Goal: Task Accomplishment & Management: Use online tool/utility

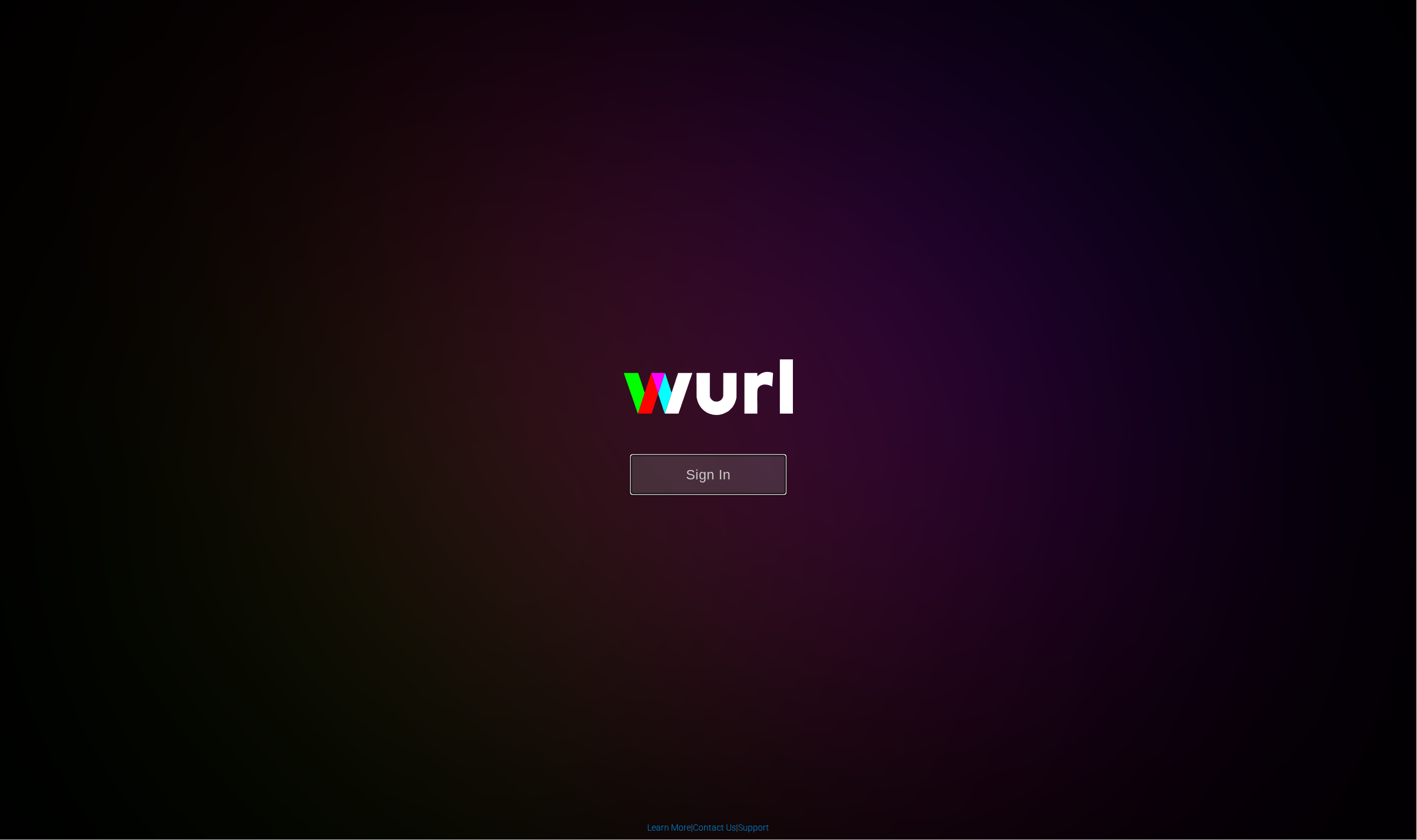
click at [703, 479] on button "Sign In" at bounding box center [708, 474] width 156 height 41
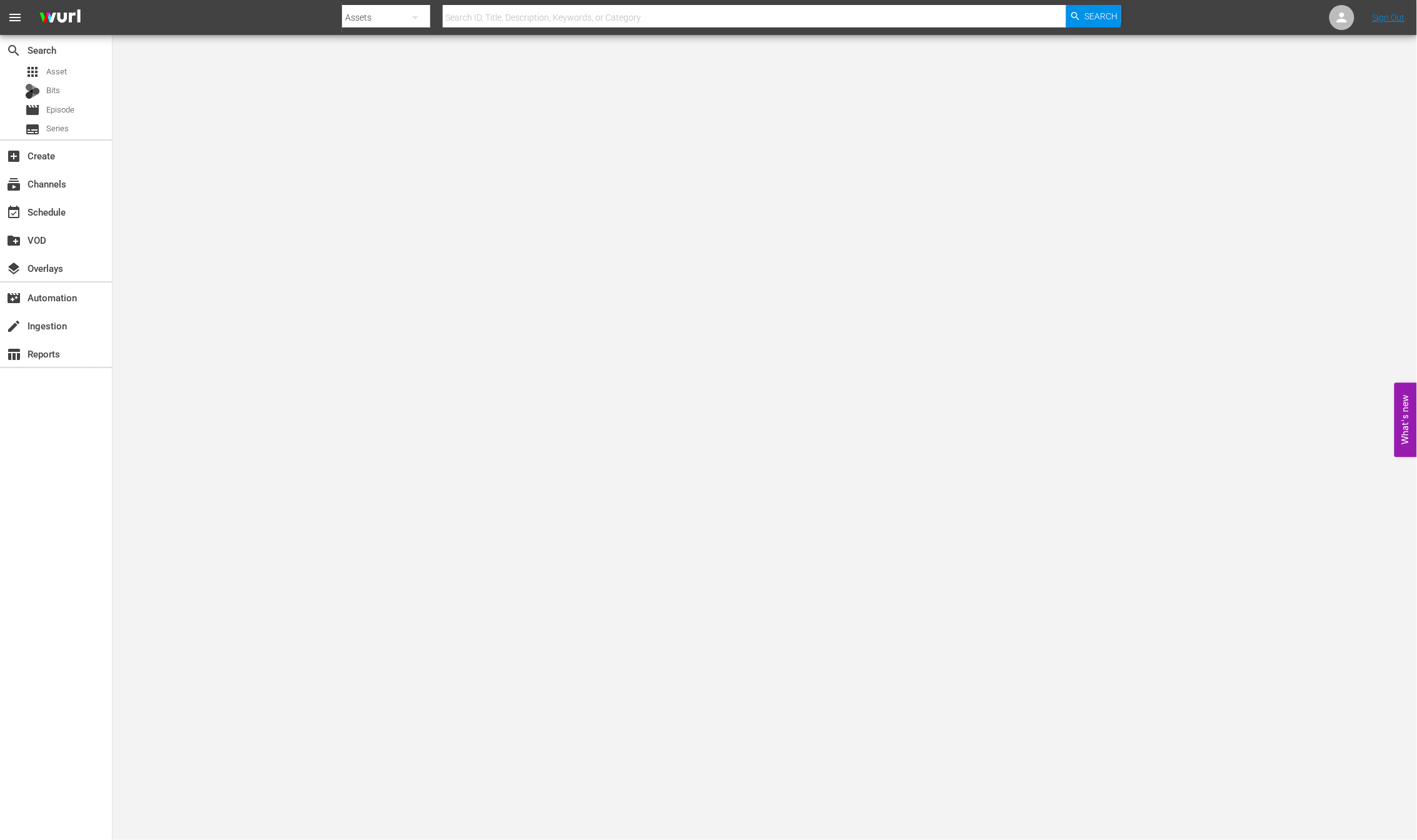
click at [1066, 207] on body "menu Search By Assets Search ID, Title, Description, Keywords, or Category Sear…" at bounding box center [708, 420] width 1417 height 840
click at [41, 112] on div "movie Episode" at bounding box center [50, 110] width 49 height 17
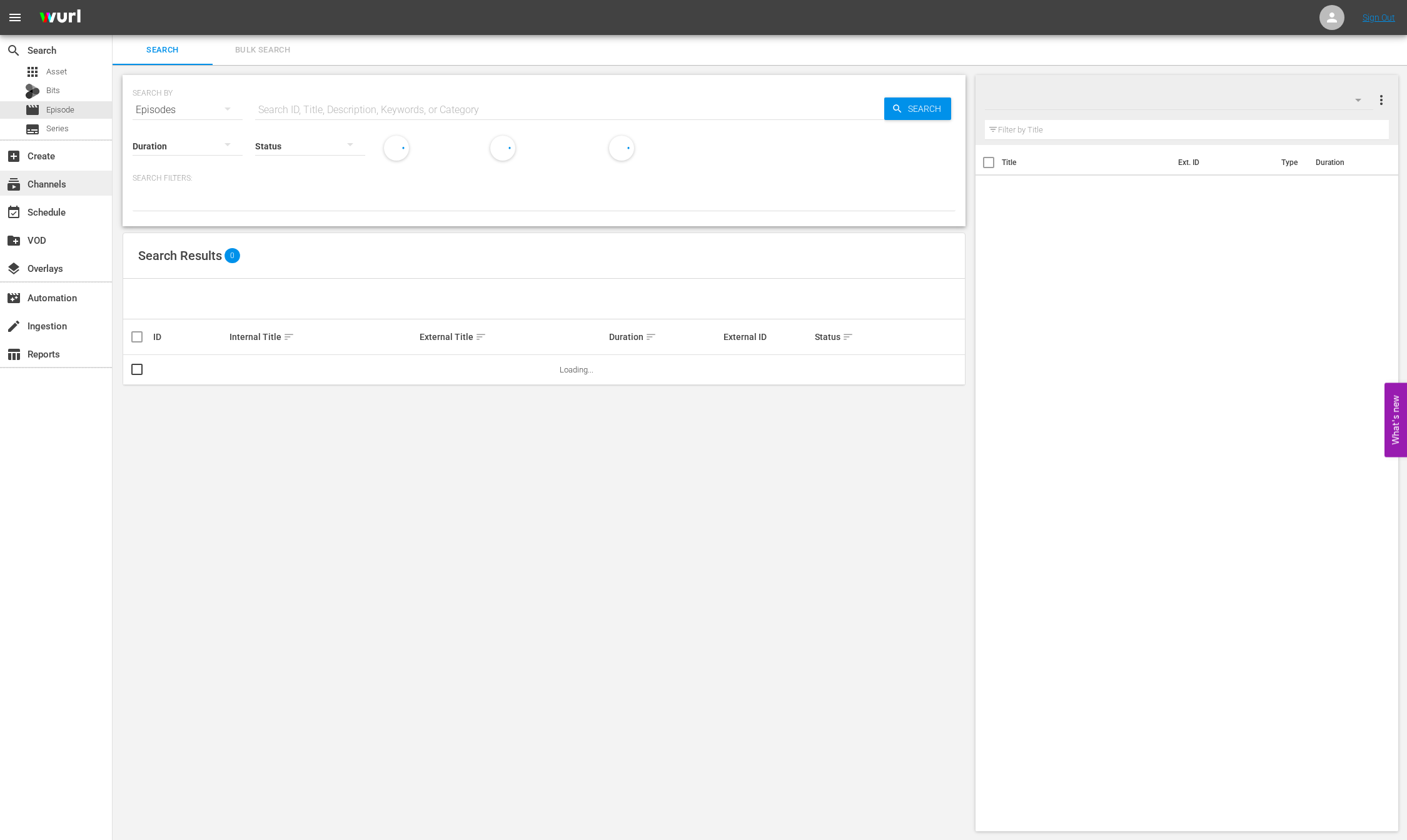
click at [66, 192] on div "subscriptions Channels" at bounding box center [56, 183] width 112 height 25
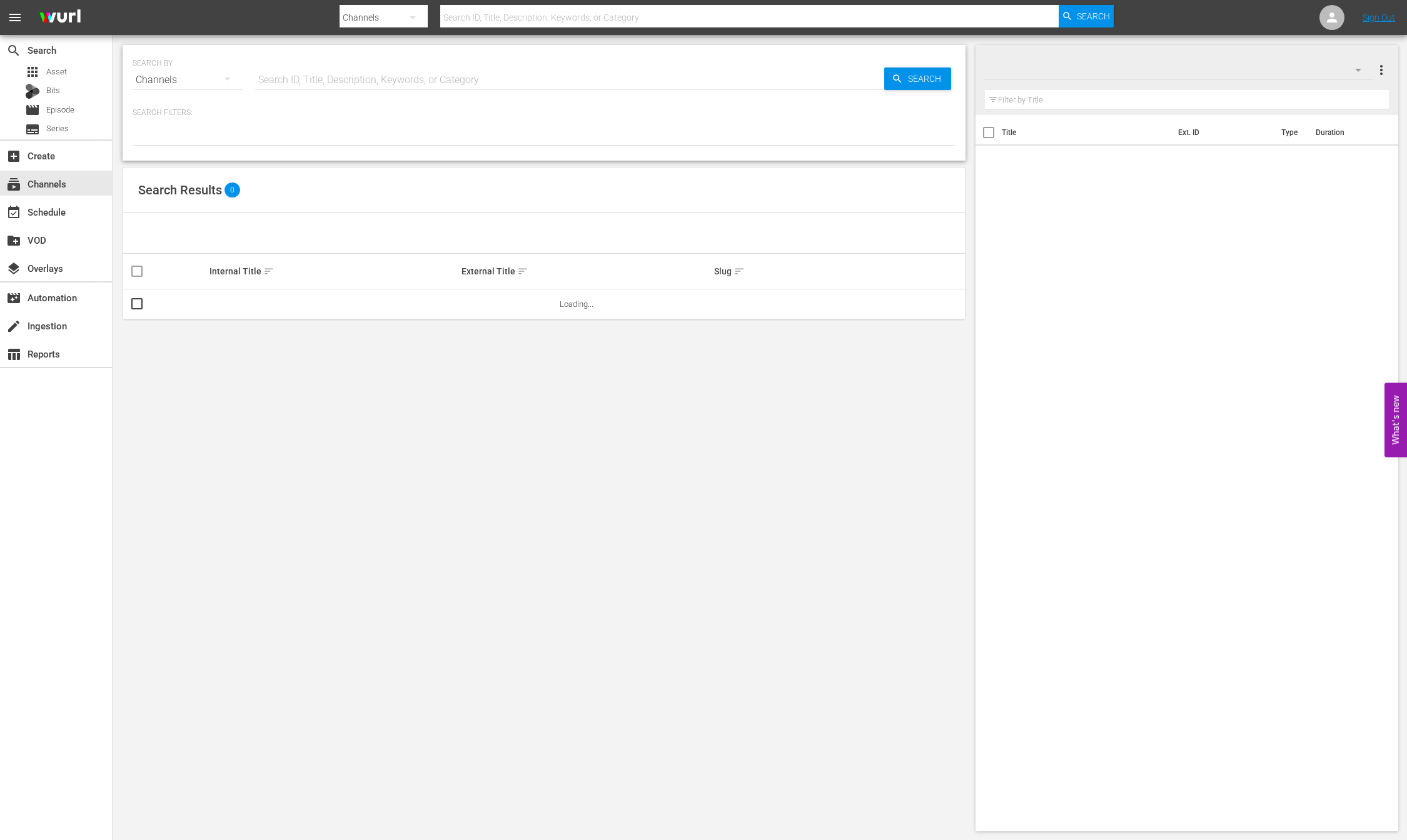
click at [554, 15] on input "text" at bounding box center [749, 17] width 618 height 30
type input "new kpop"
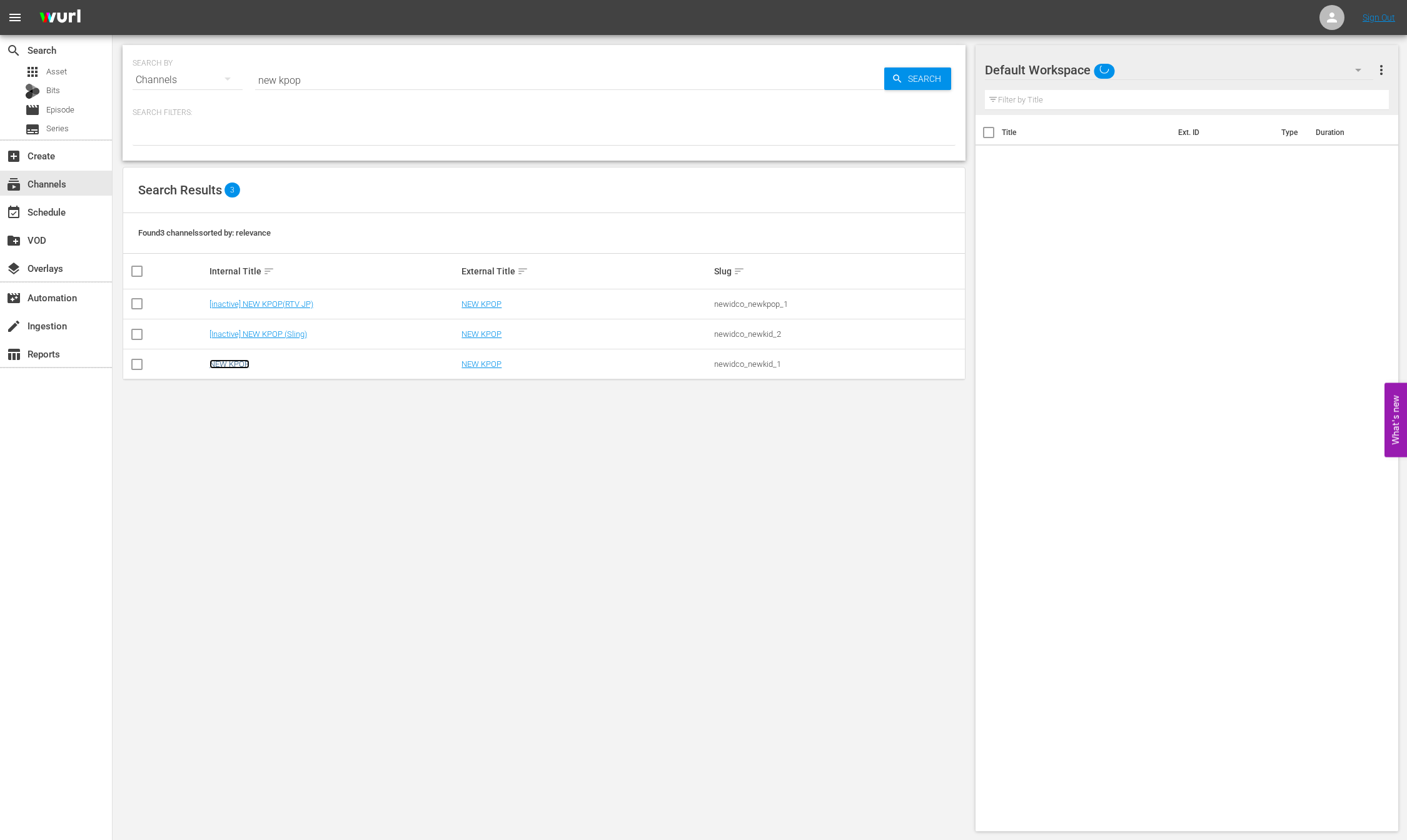
click at [233, 367] on link "NEW KPOP" at bounding box center [229, 364] width 40 height 9
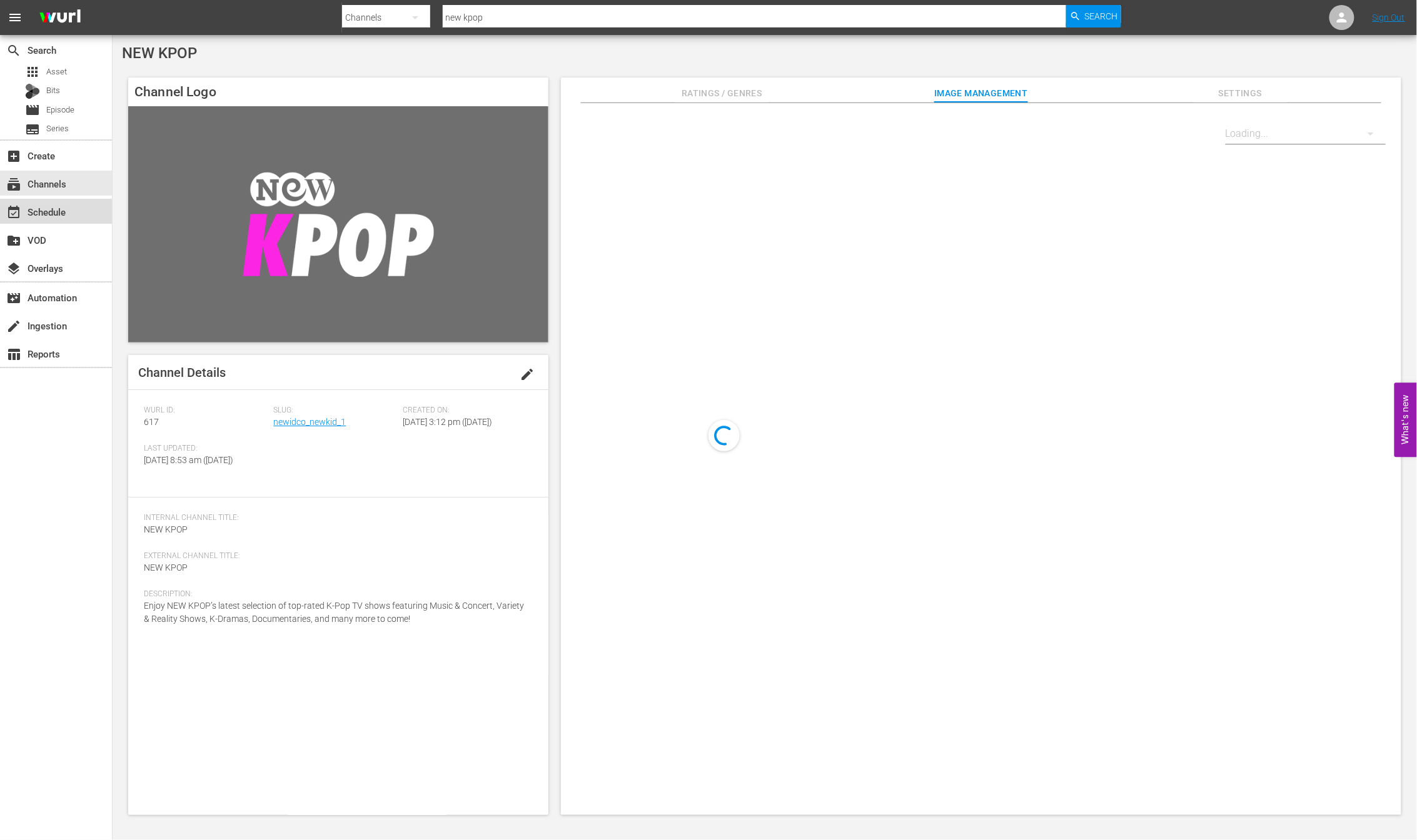
click at [61, 205] on div "event_available Schedule" at bounding box center [35, 210] width 70 height 11
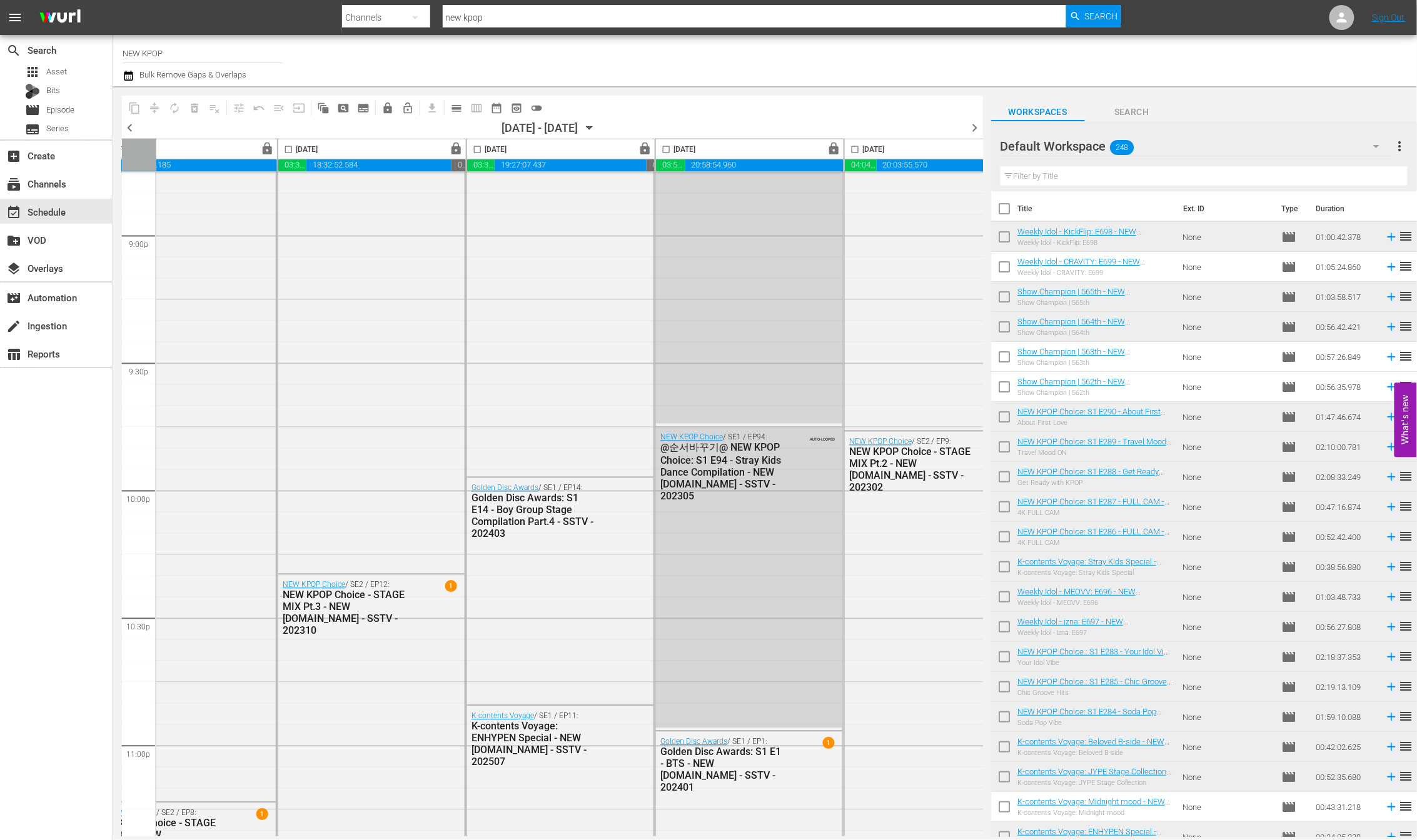
scroll to position [5462, 256]
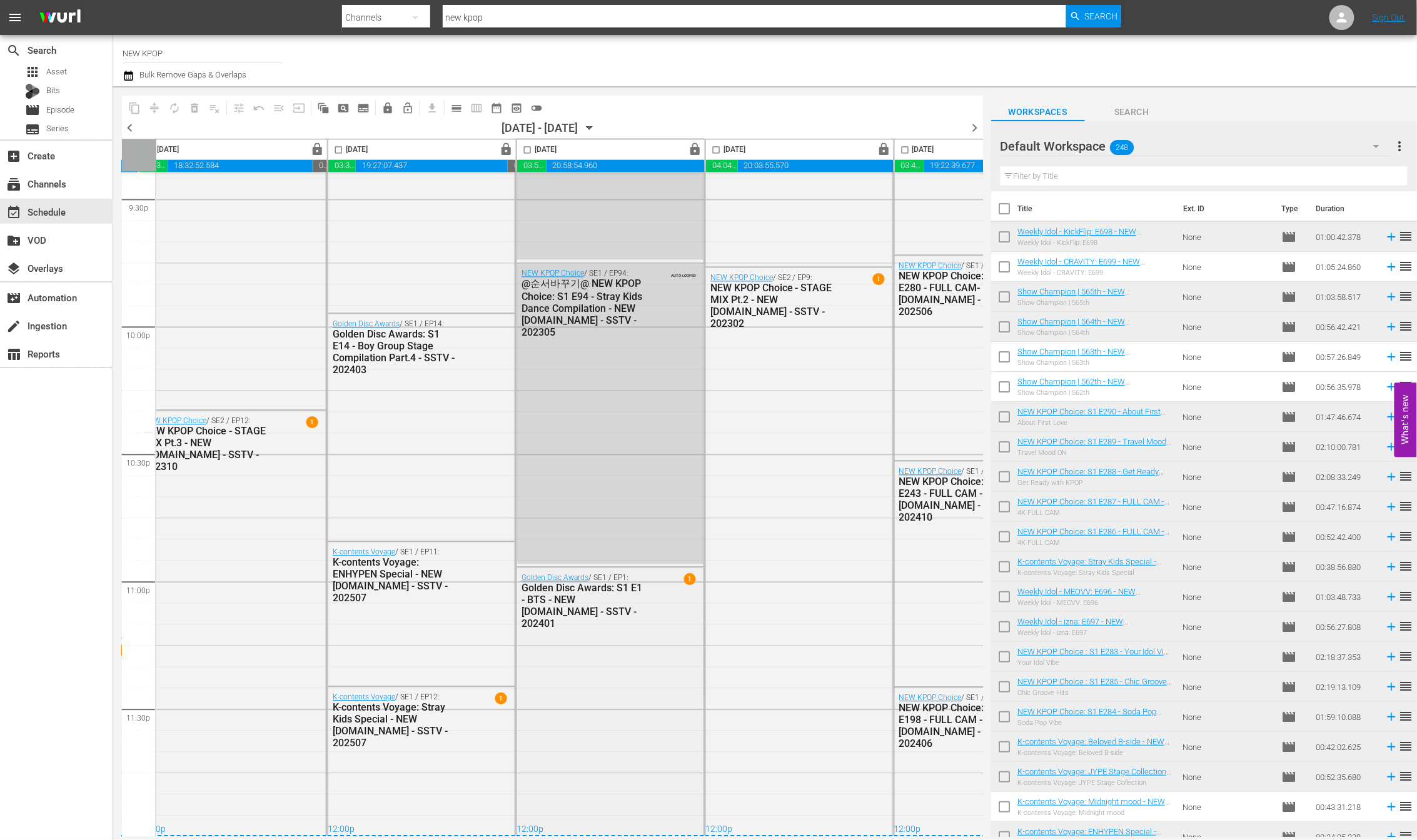
click at [656, 808] on div "Golden Disc Awards / SE1 / EP1: Golden Disc Awards: S1 E1 - BTS - NEW K.ID - SS…" at bounding box center [610, 813] width 186 height 490
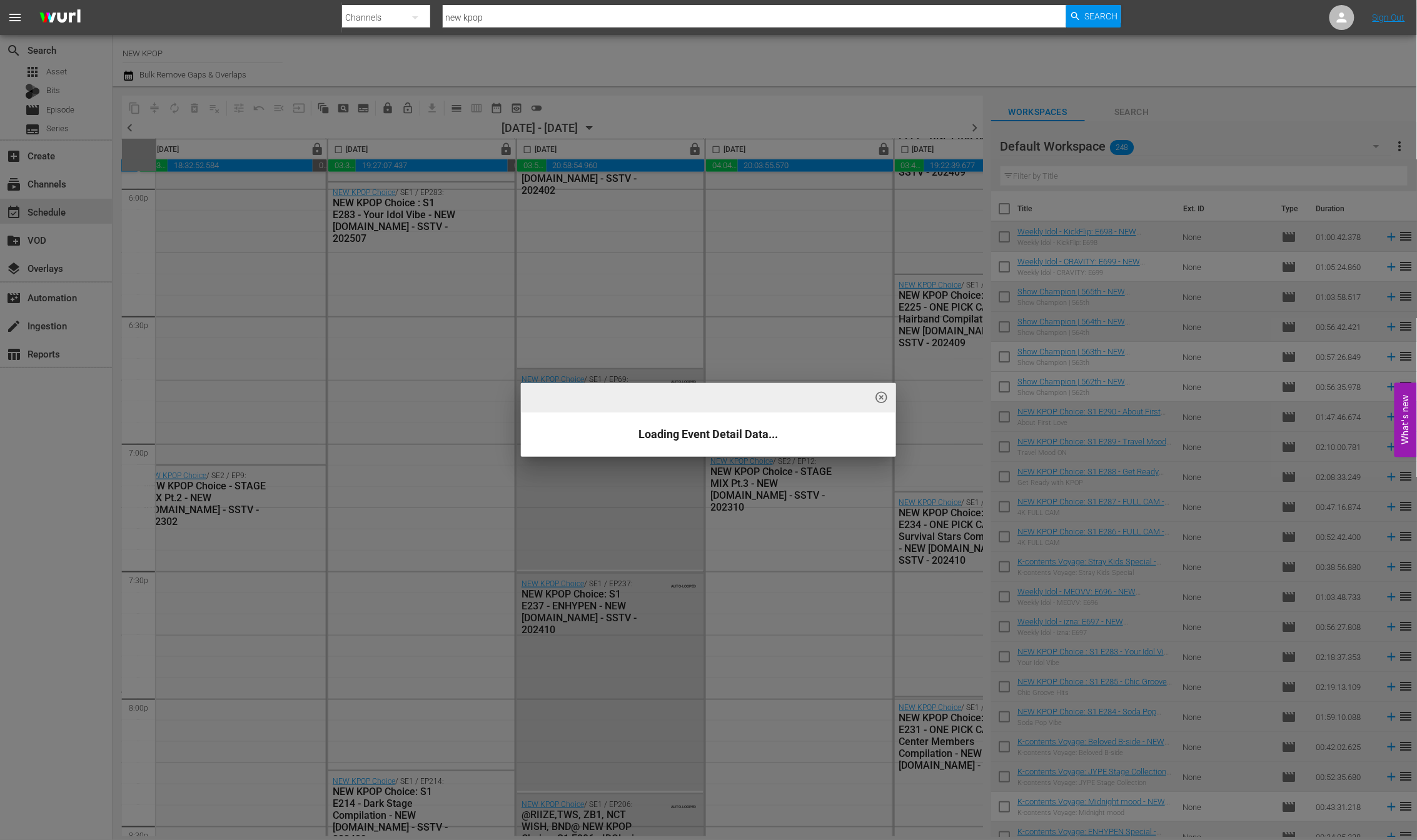
scroll to position [4403, 395]
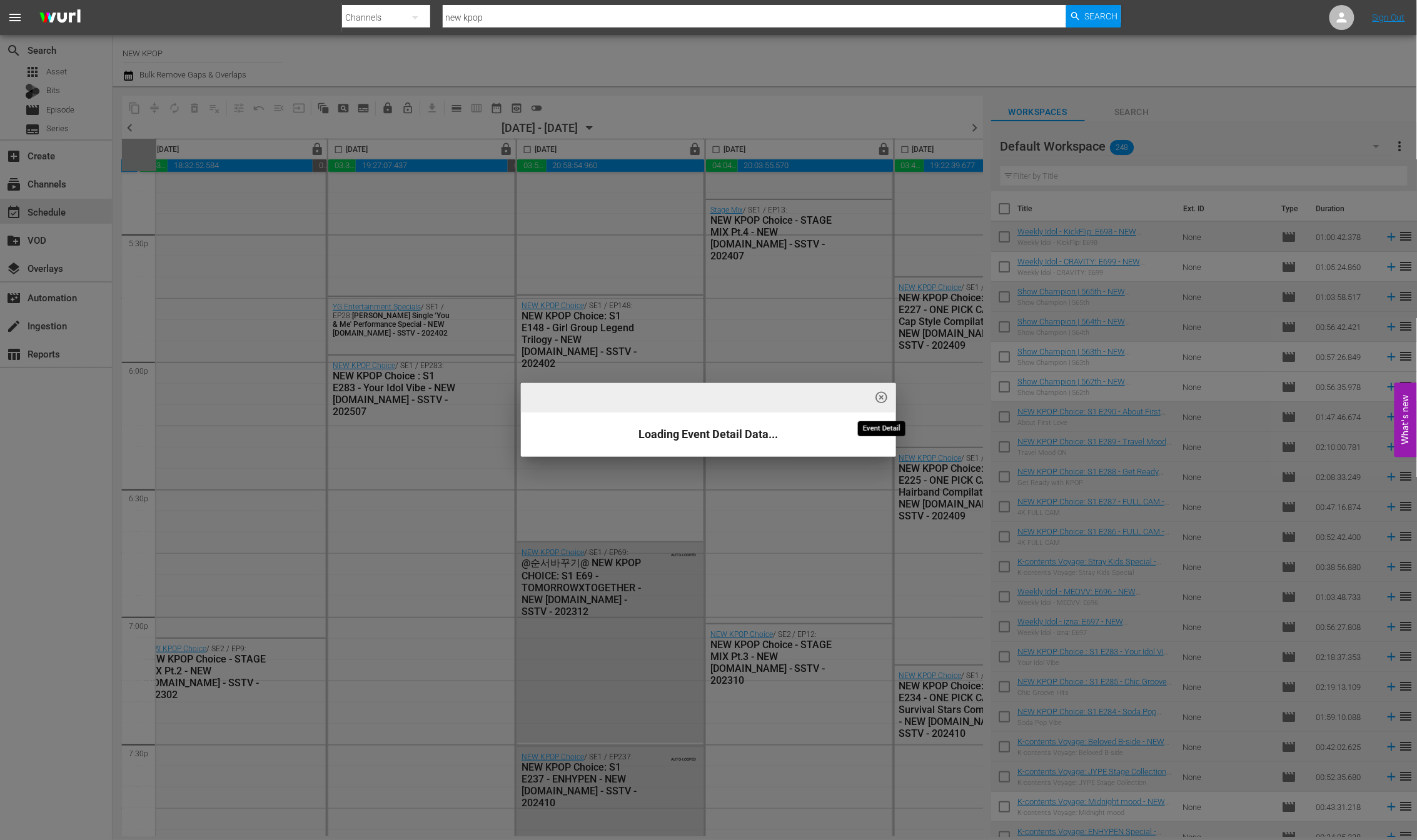
click at [883, 398] on span "highlight_off_icon" at bounding box center [882, 398] width 15 height 15
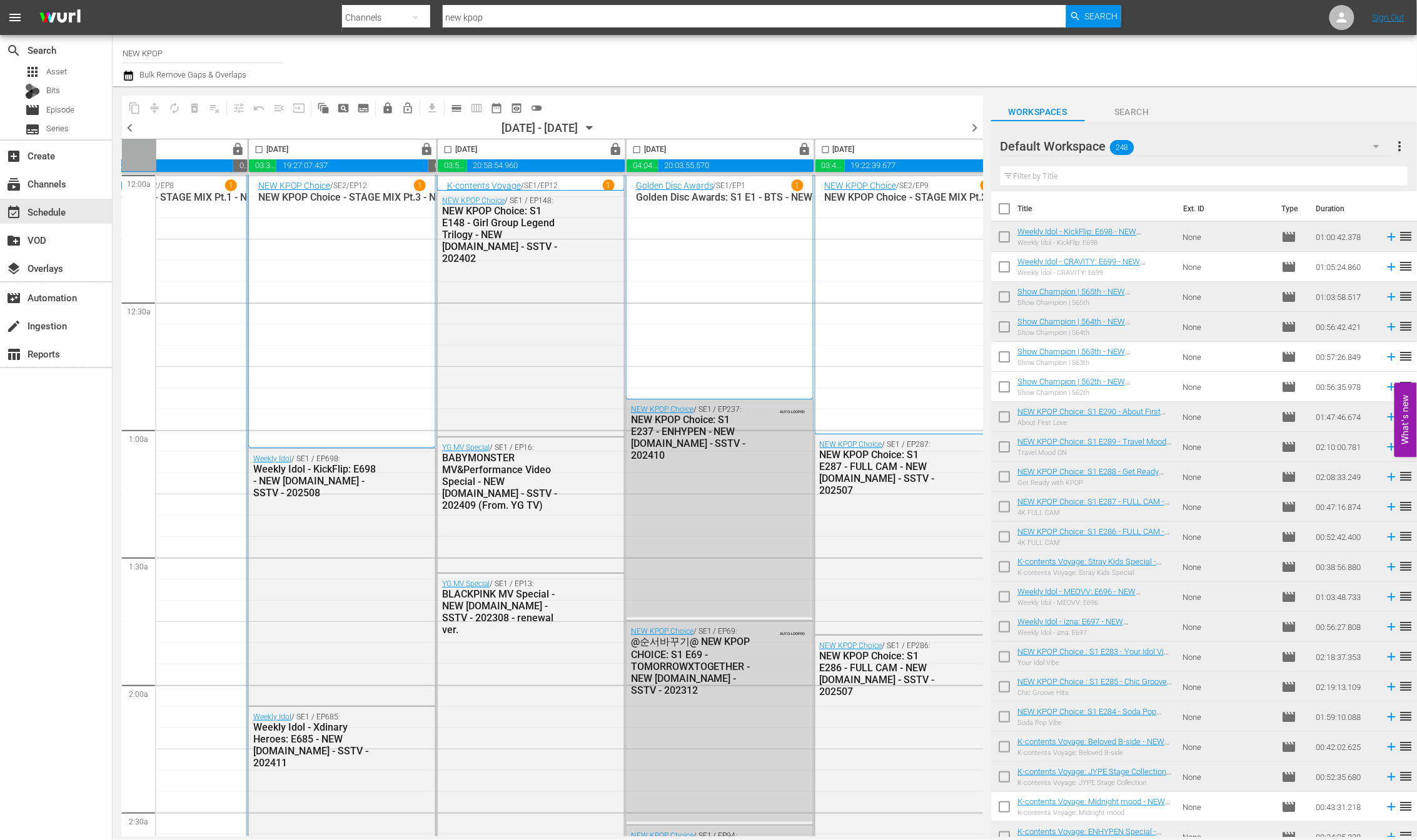
scroll to position [0, 498]
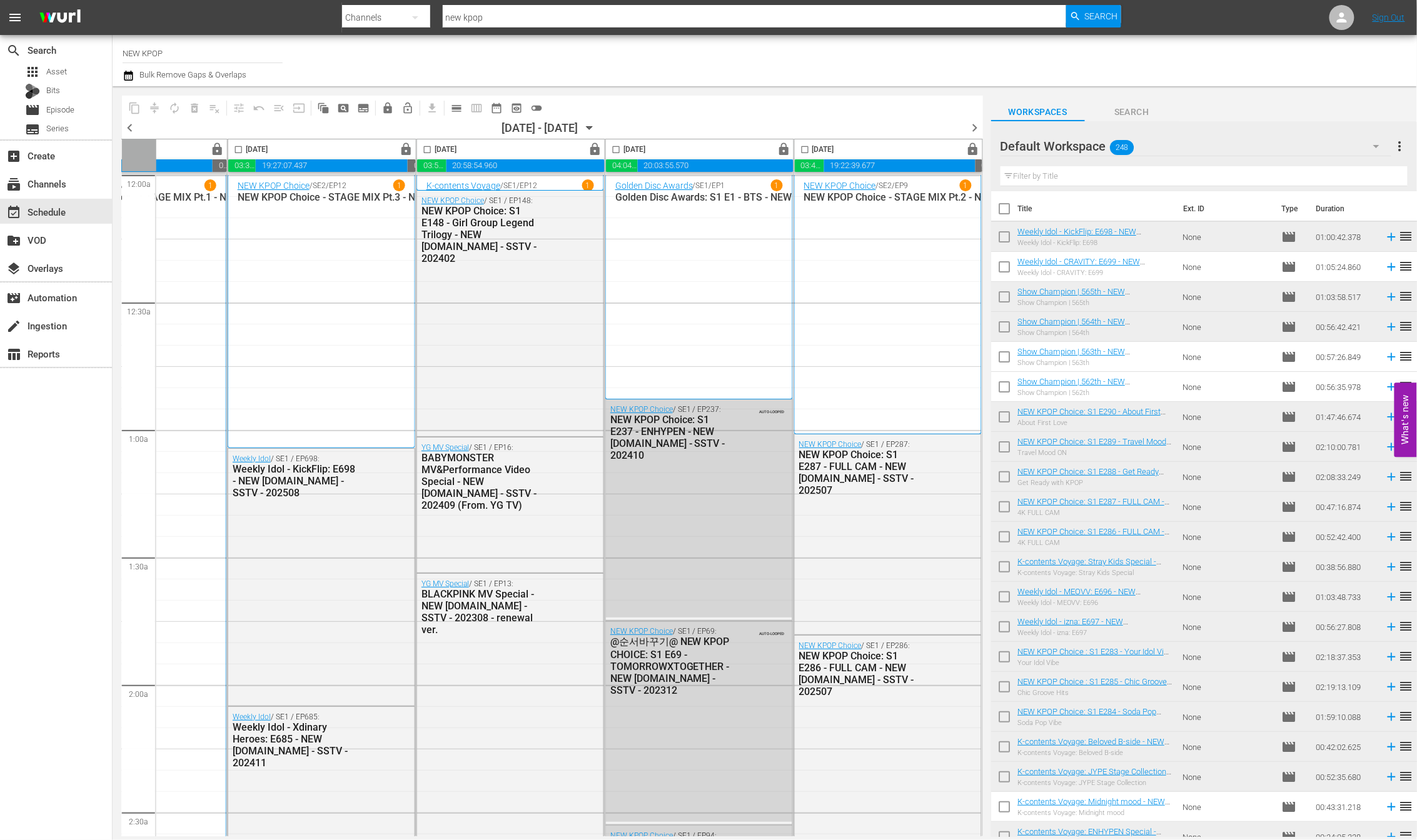
click at [877, 154] on div "Monday, August 18th lock" at bounding box center [888, 149] width 187 height 20
click at [834, 153] on div "Monday, August 18th" at bounding box center [814, 150] width 39 height 15
click at [834, 147] on div "Monday, August 18th" at bounding box center [814, 150] width 39 height 15
click at [834, 149] on div "Monday, August 18th" at bounding box center [814, 150] width 39 height 15
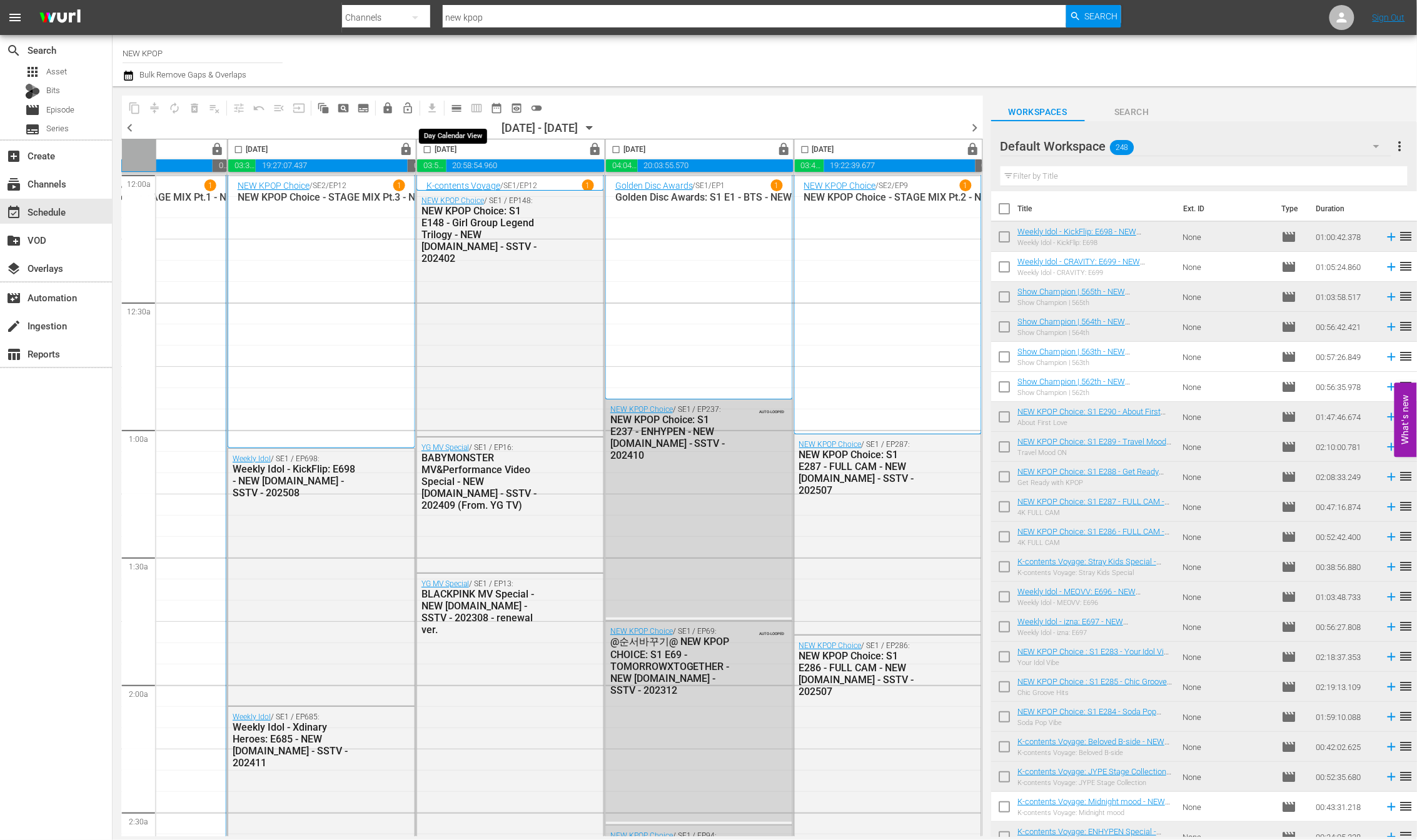
click at [450, 108] on span "calendar_view_day_outlined" at bounding box center [456, 108] width 13 height 13
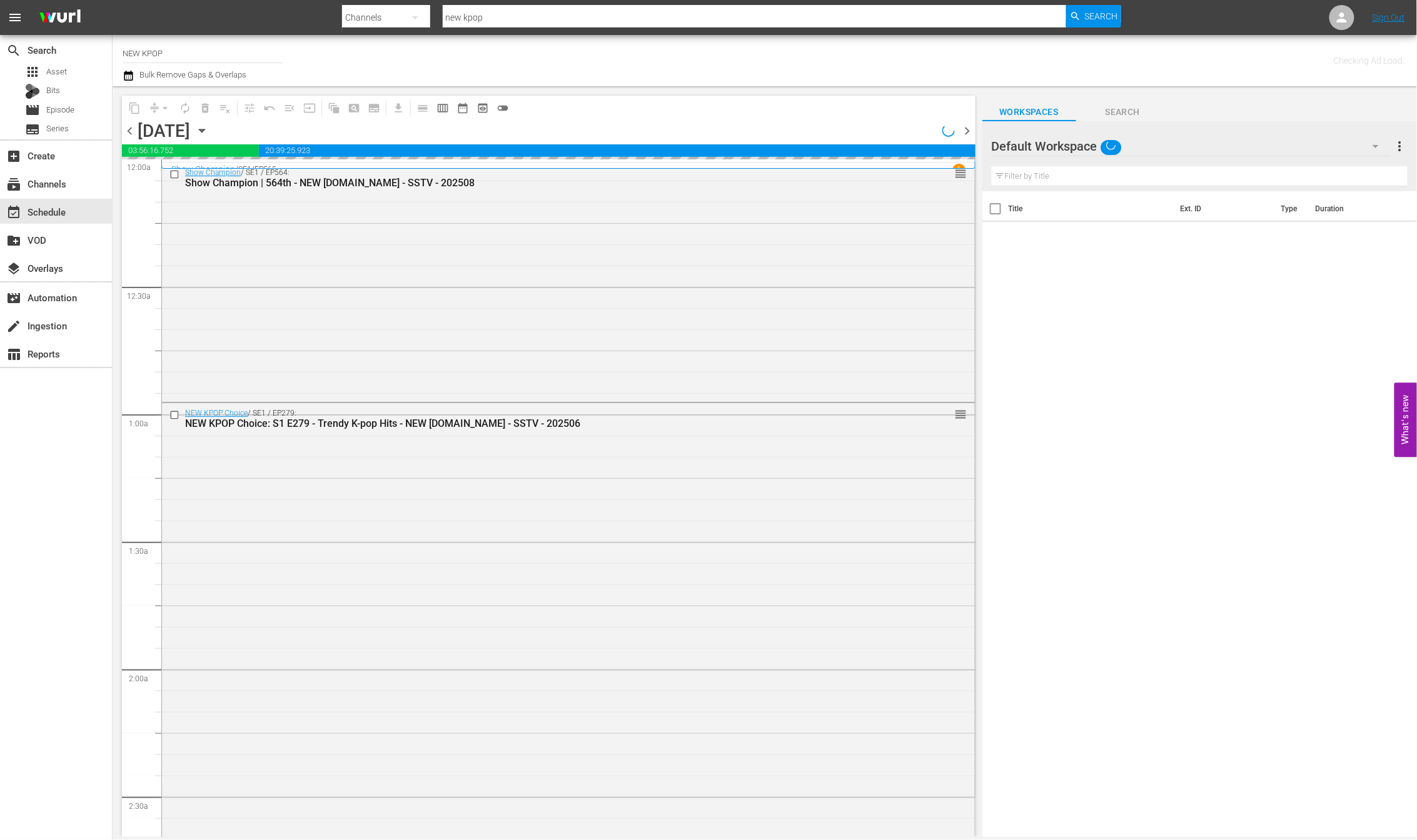
click at [969, 133] on span "chevron_right" at bounding box center [968, 131] width 16 height 16
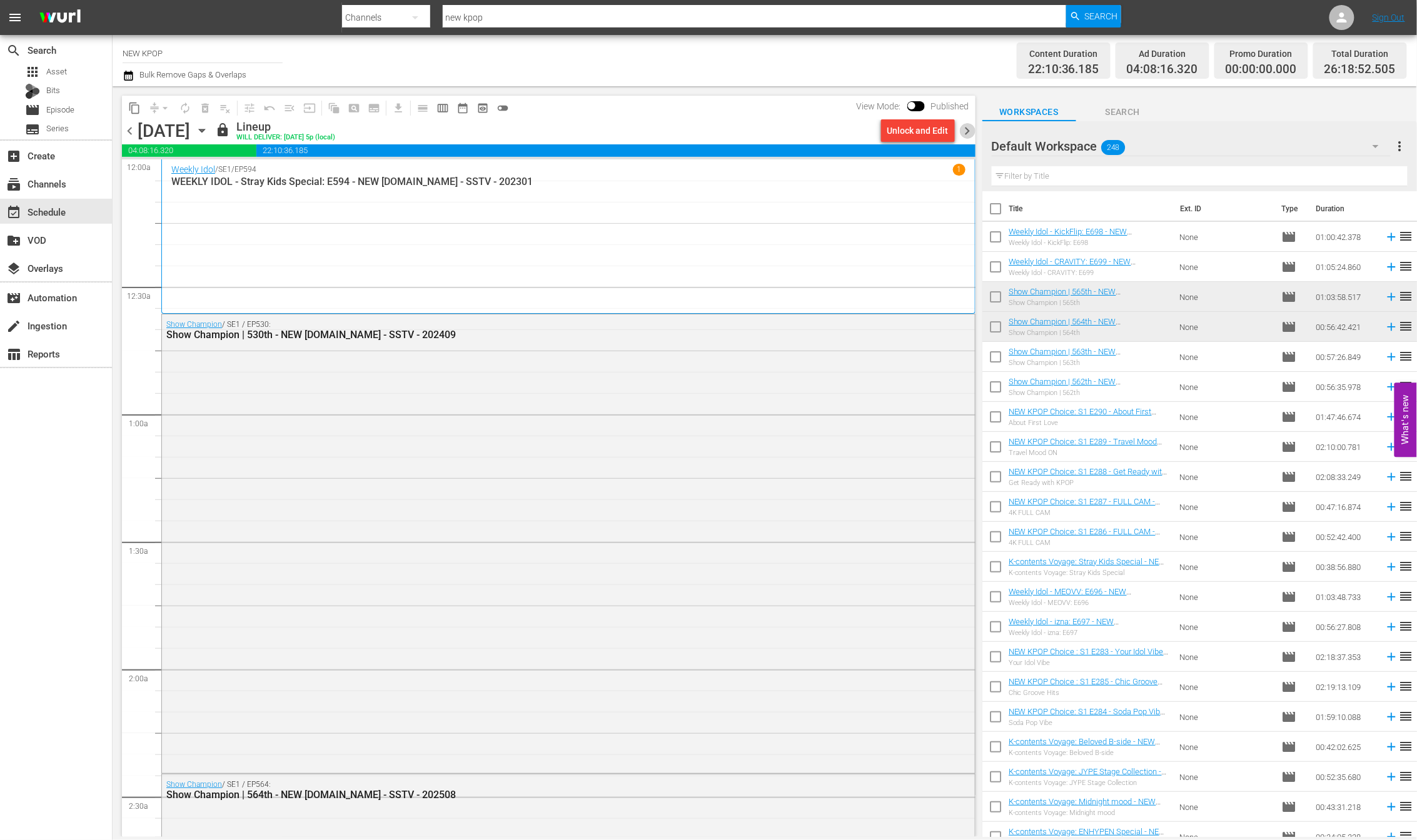
click at [969, 126] on span "chevron_right" at bounding box center [968, 131] width 16 height 16
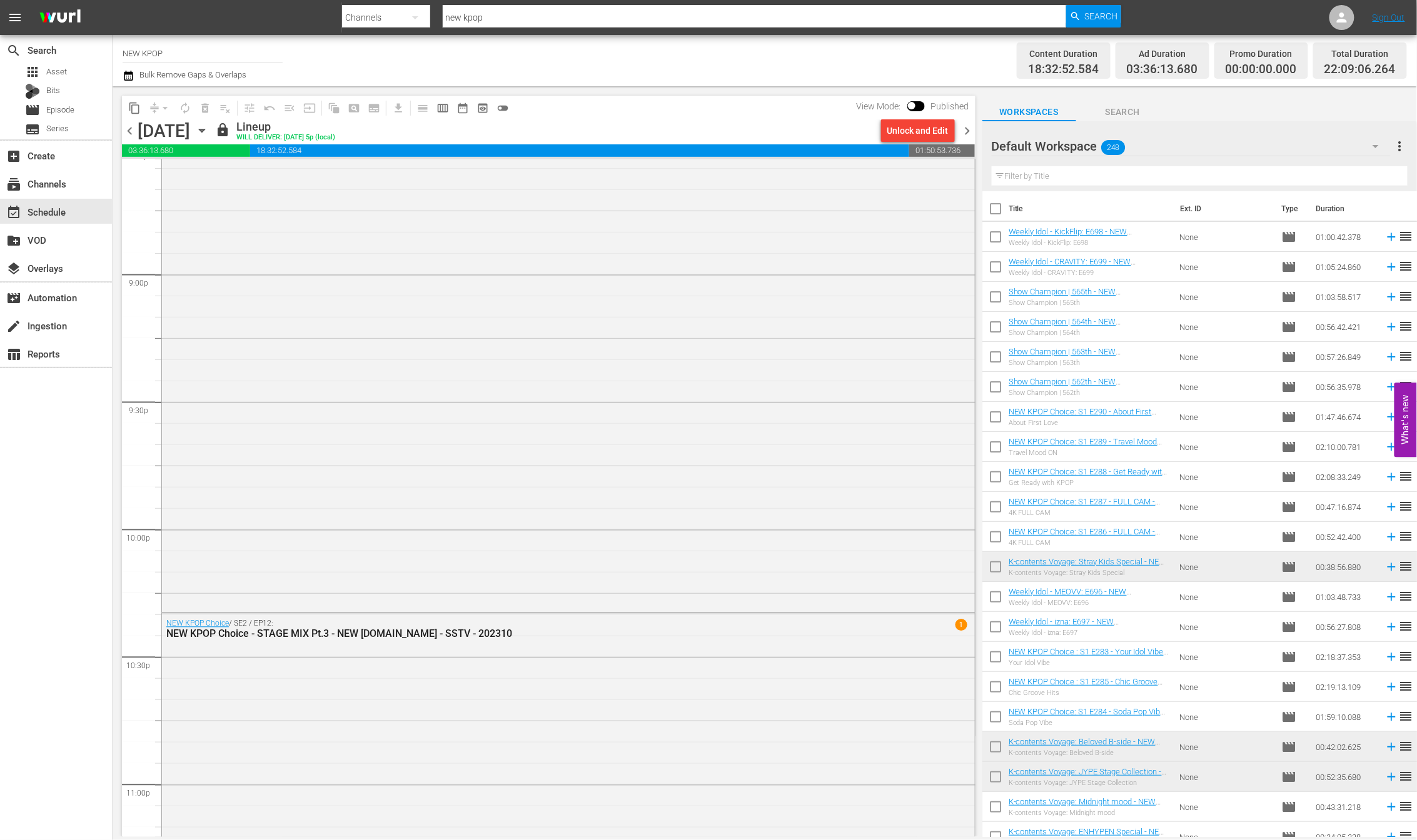
scroll to position [5715, 0]
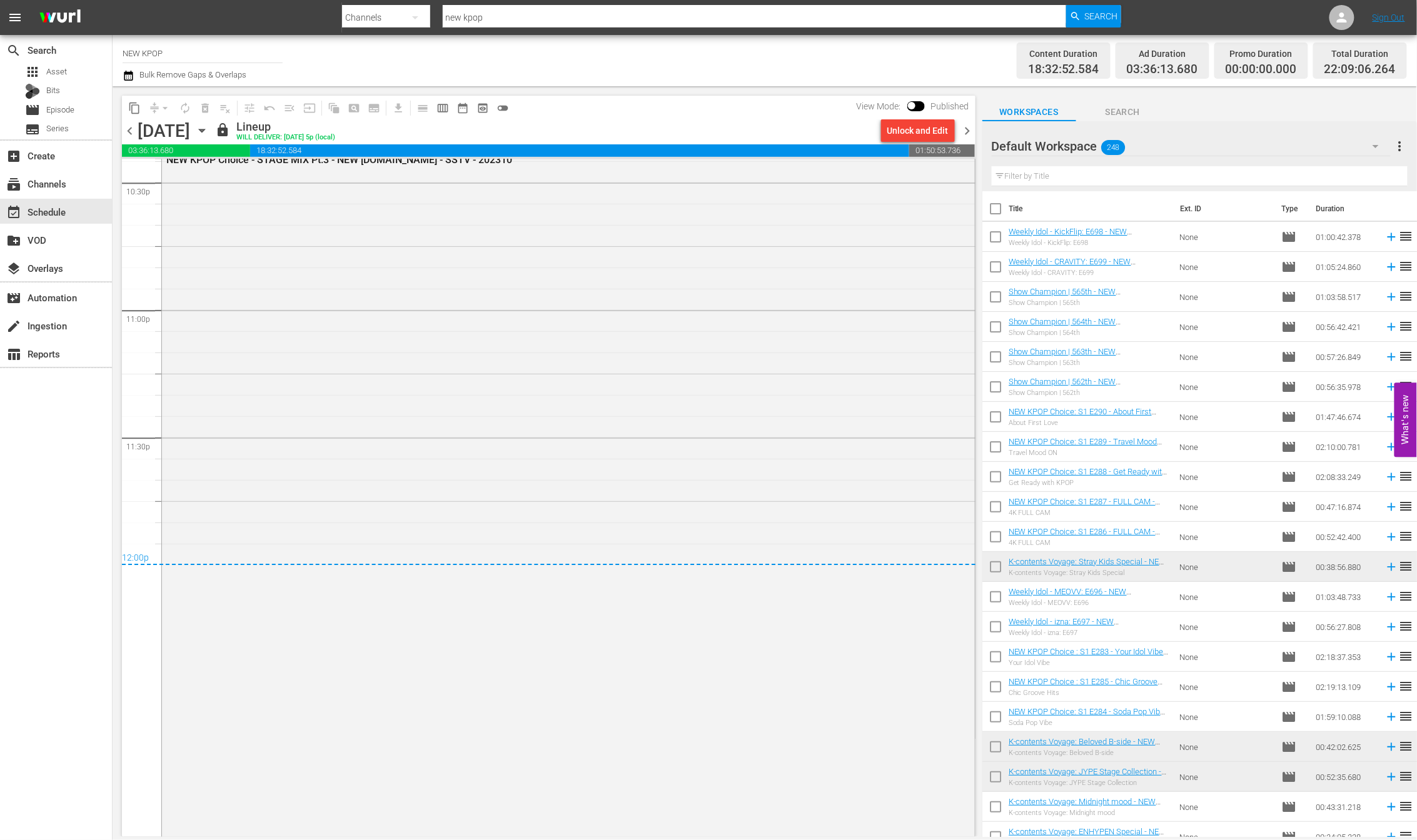
click at [970, 133] on span "chevron_right" at bounding box center [968, 131] width 16 height 16
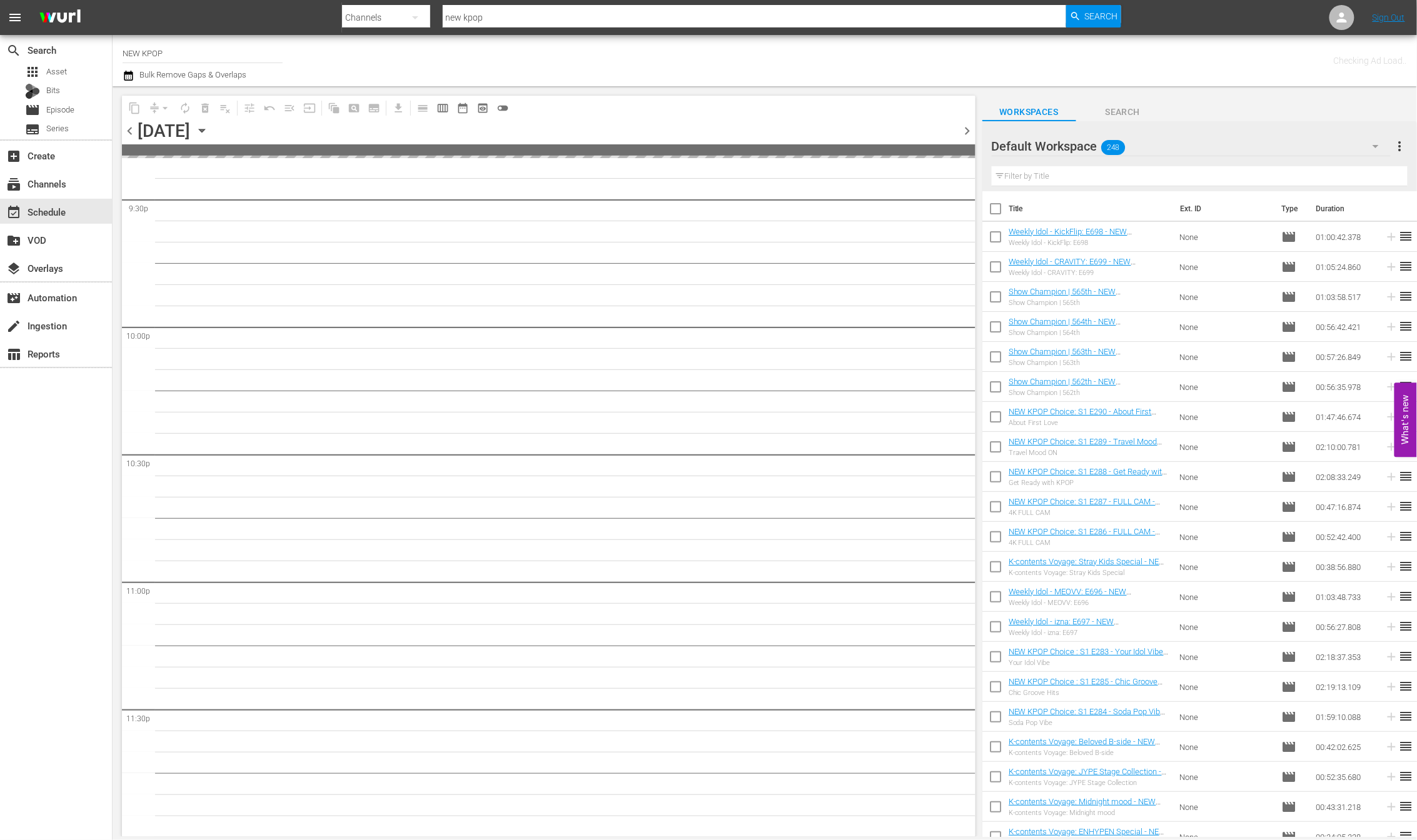
scroll to position [5441, 0]
click at [133, 129] on span "chevron_left" at bounding box center [130, 131] width 16 height 16
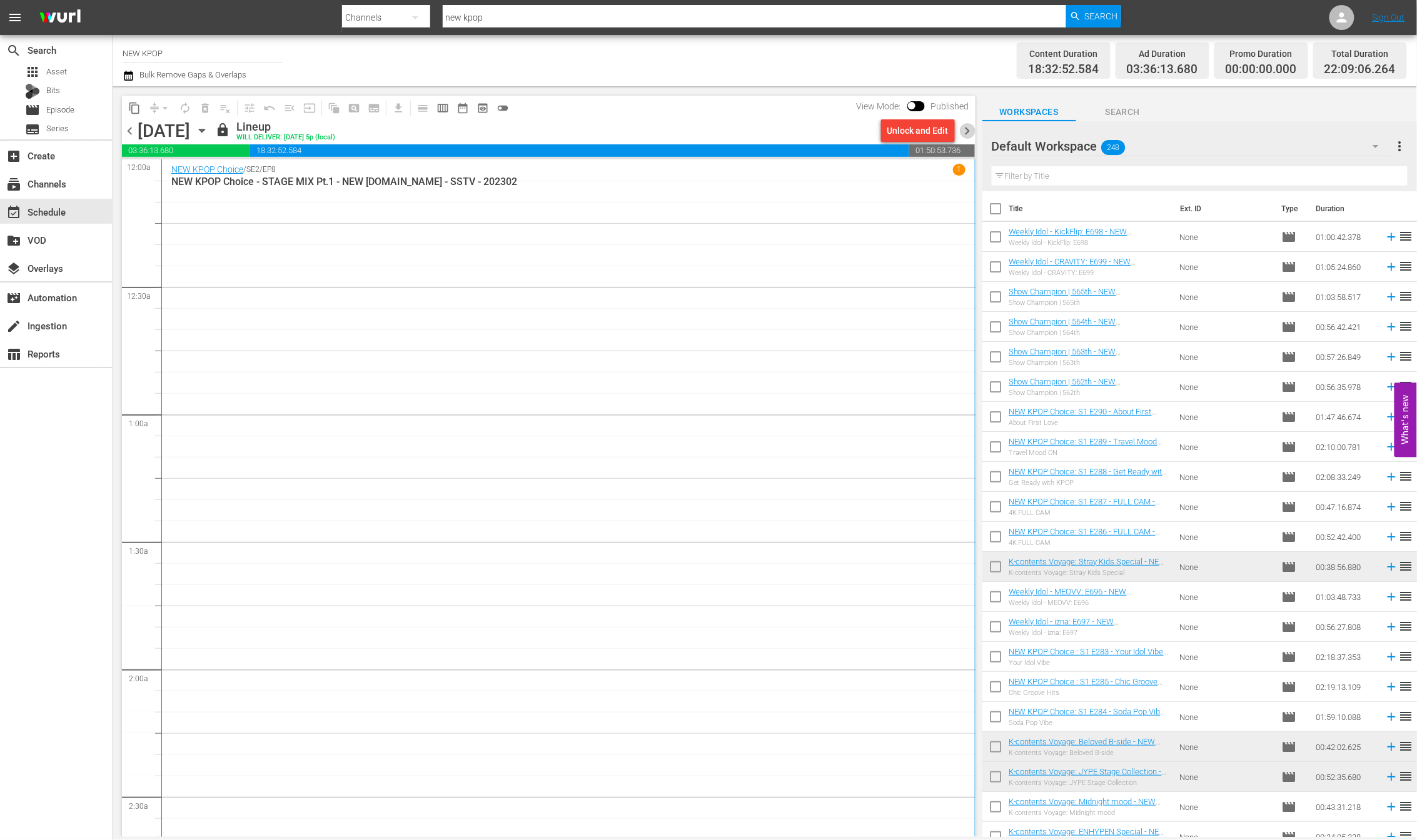
click at [968, 131] on span "chevron_right" at bounding box center [968, 131] width 16 height 16
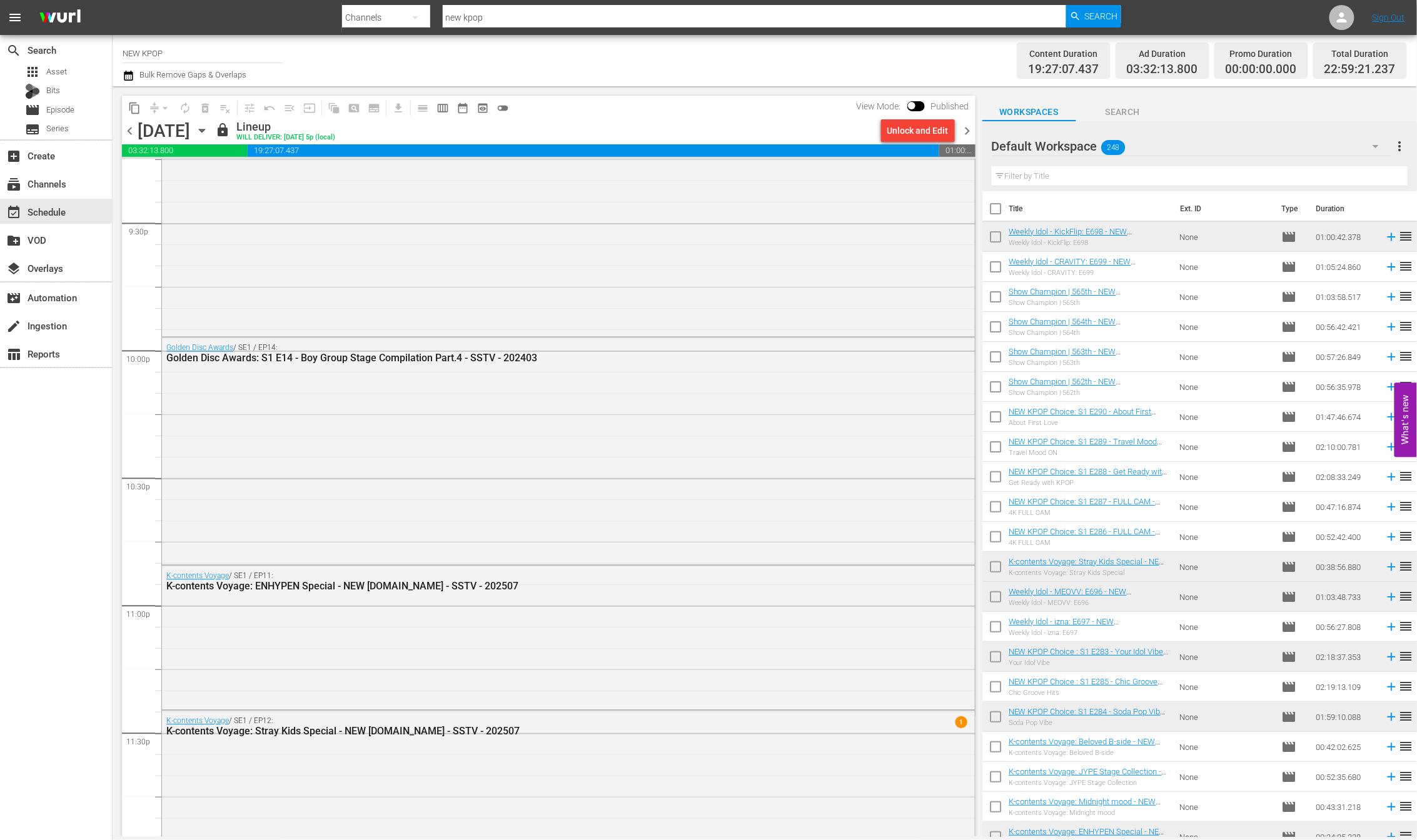
scroll to position [5419, 0]
click at [955, 724] on span "1" at bounding box center [961, 722] width 12 height 12
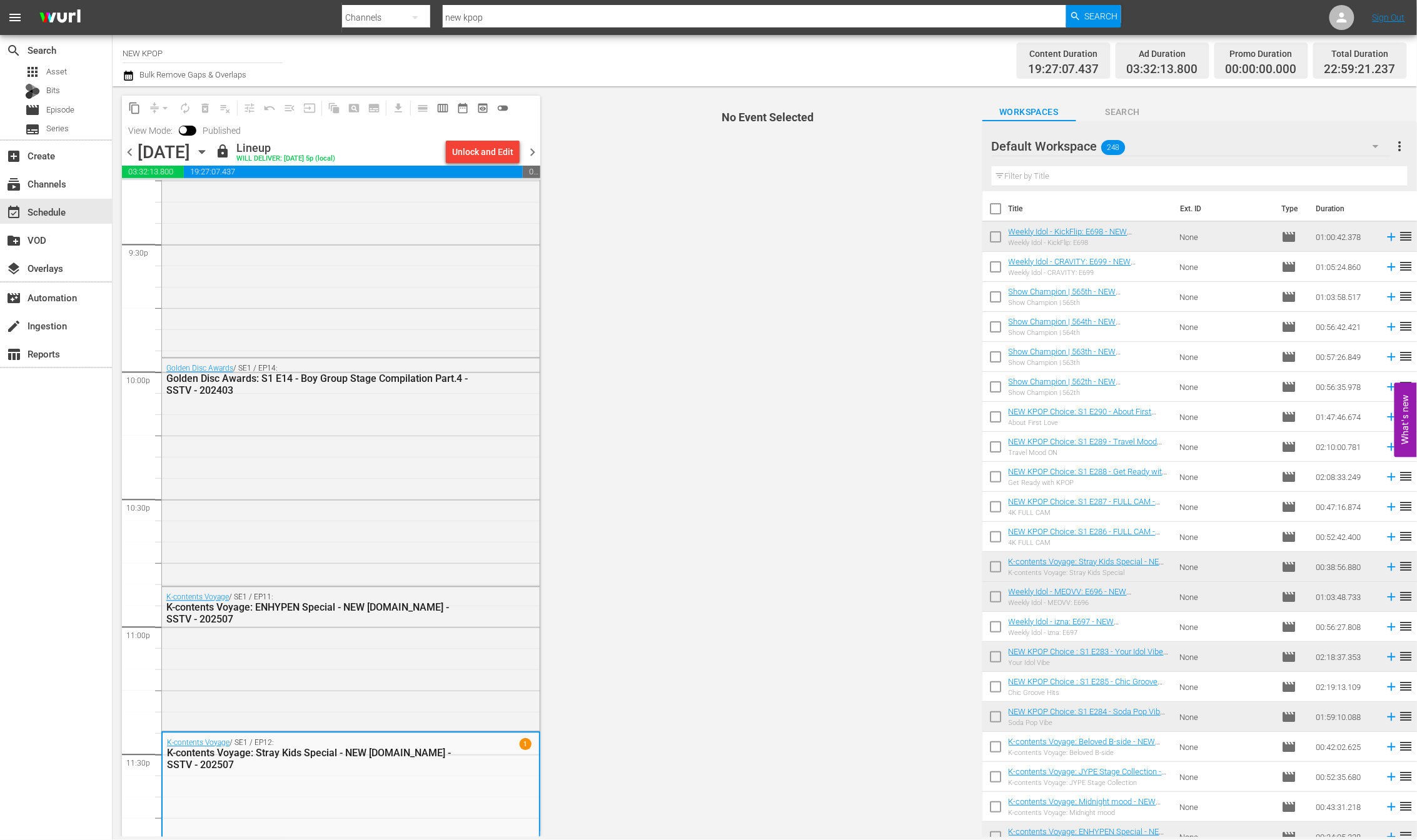
click at [535, 151] on span "chevron_right" at bounding box center [533, 152] width 16 height 16
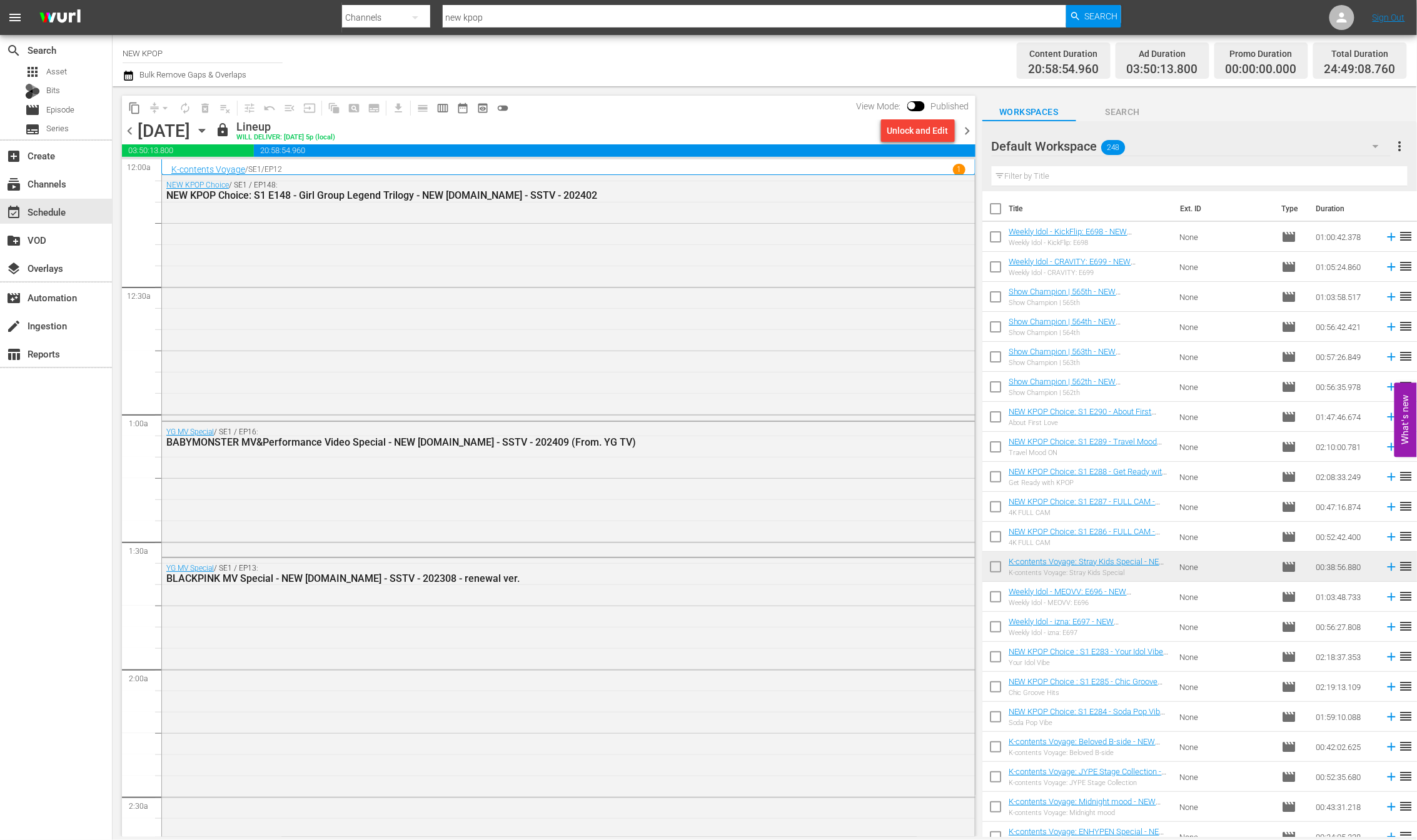
click at [616, 94] on div "content_copy compress arrow_drop_down autorenew_outlined delete_forever_outline…" at bounding box center [545, 462] width 866 height 750
click at [691, 86] on div "content_copy compress arrow_drop_down autorenew_outlined delete_forever_outline…" at bounding box center [545, 462] width 866 height 750
click at [971, 131] on span "chevron_right" at bounding box center [968, 131] width 16 height 16
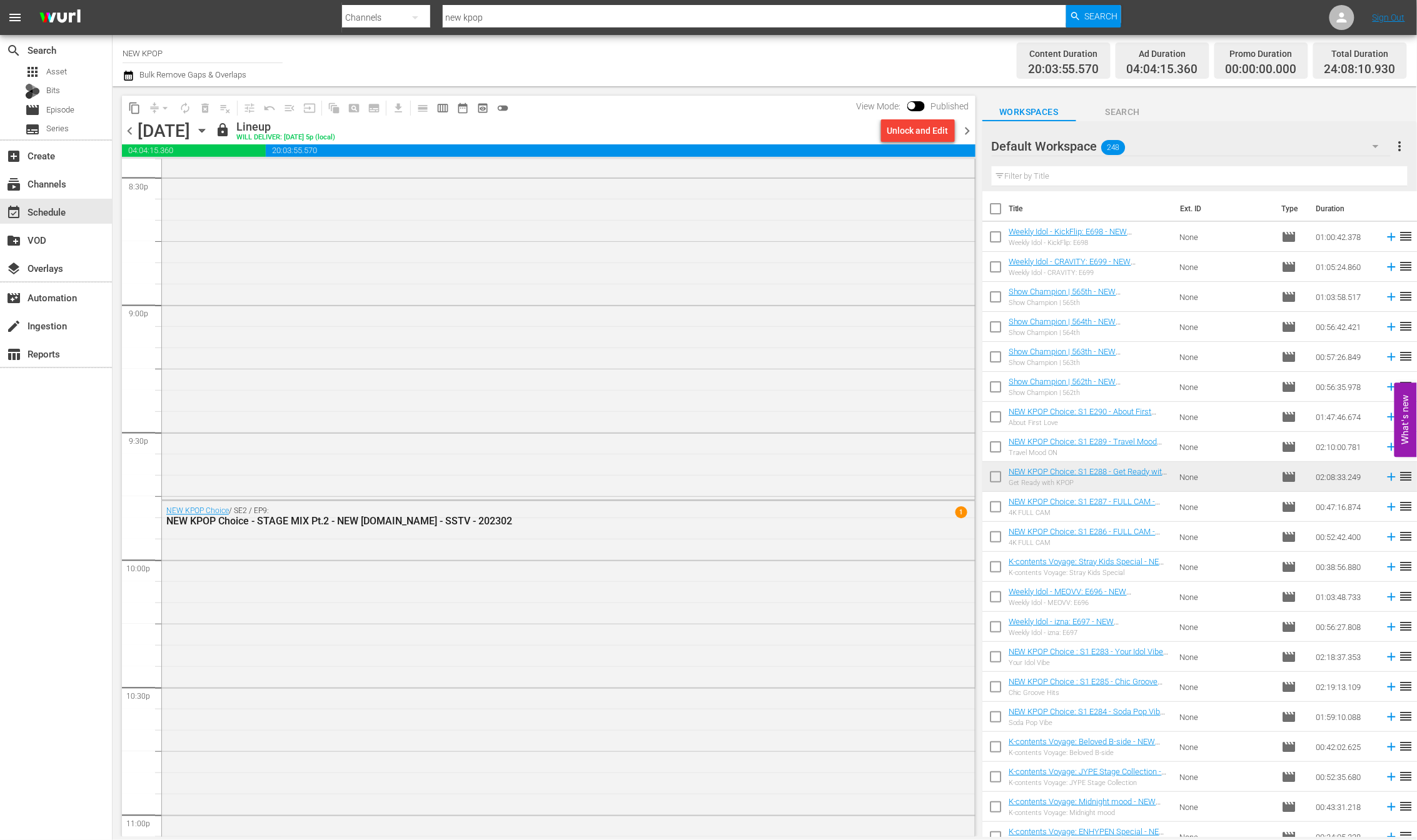
scroll to position [5701, 0]
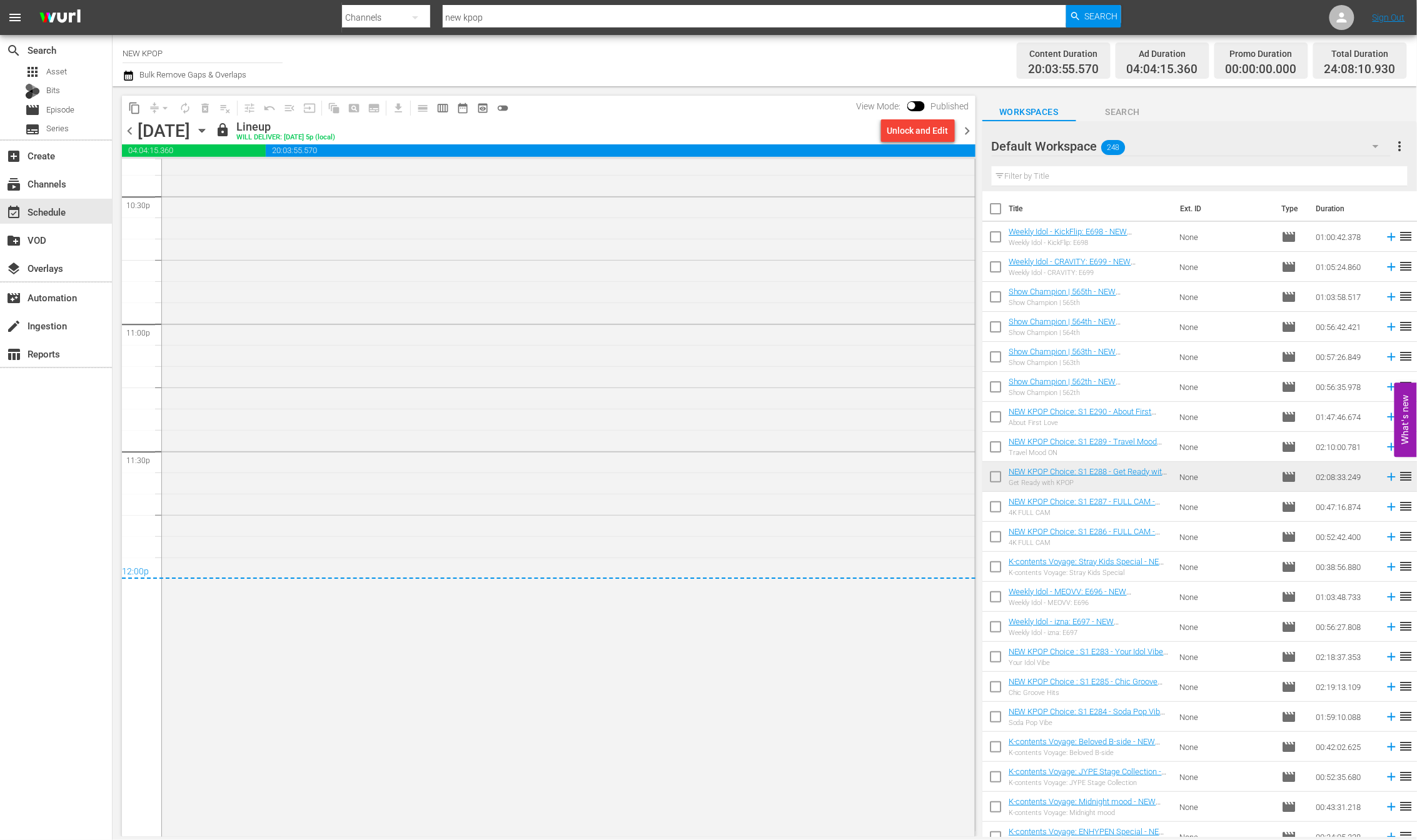
click at [968, 130] on span "chevron_right" at bounding box center [968, 131] width 16 height 16
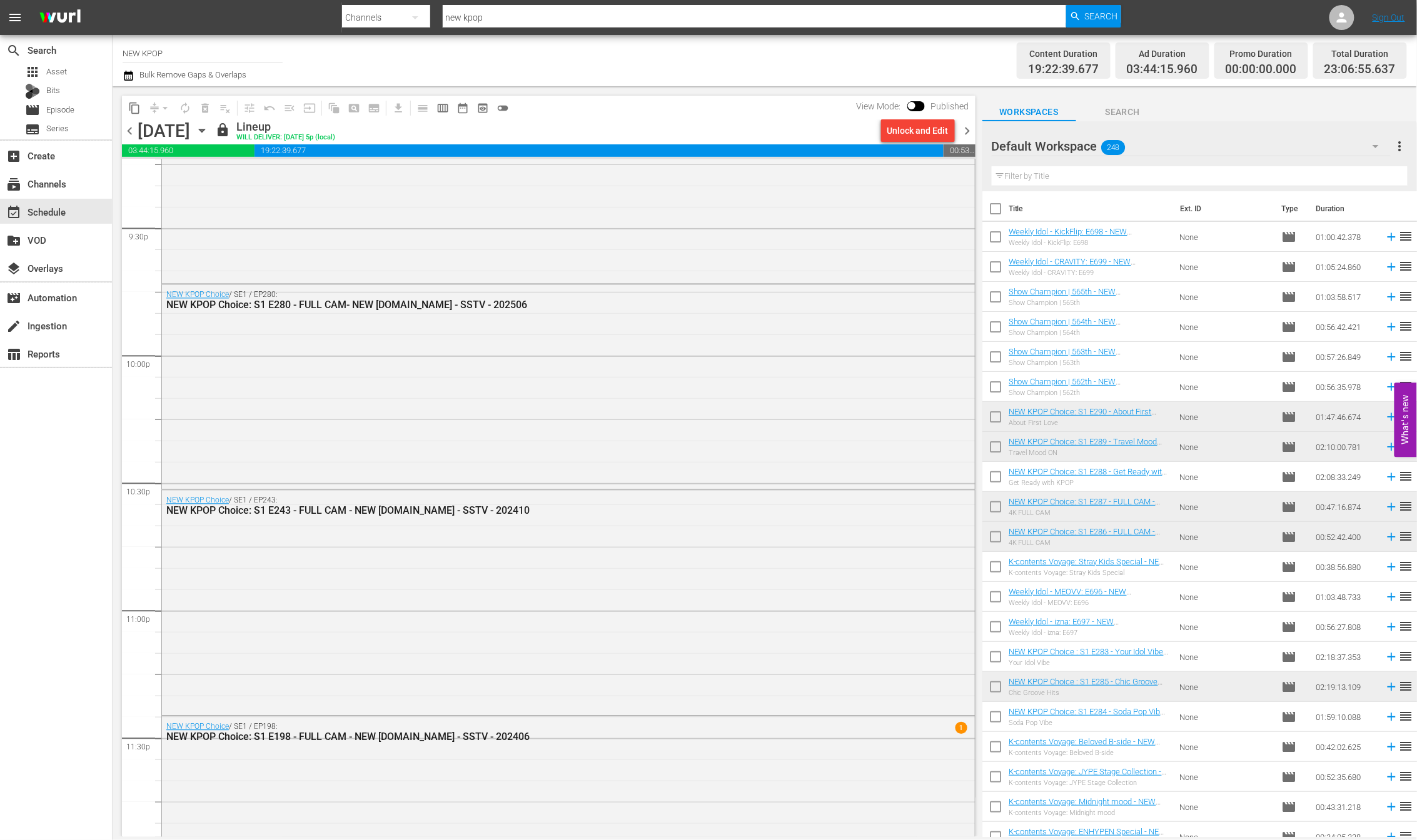
scroll to position [5476, 0]
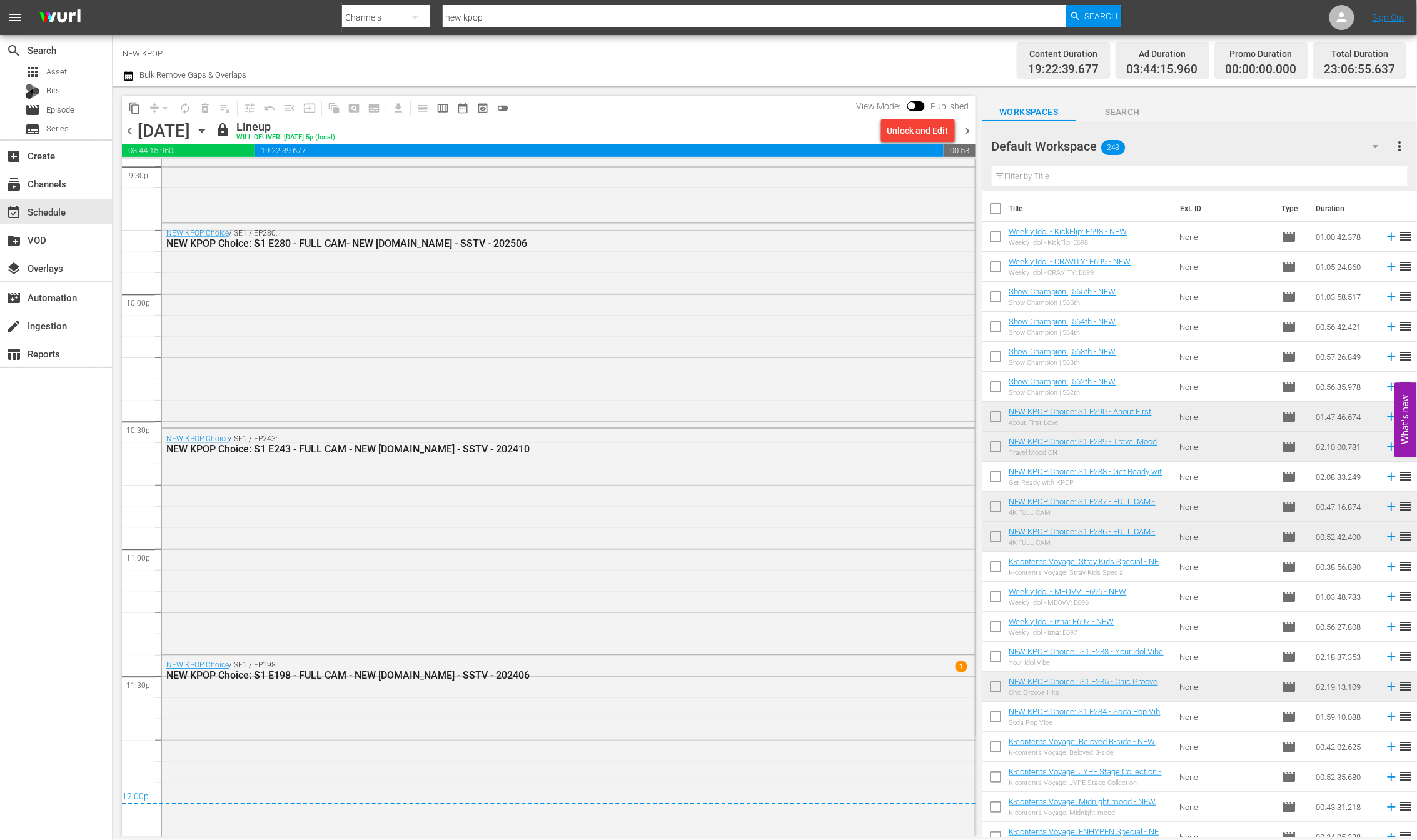
click at [970, 129] on span "chevron_right" at bounding box center [968, 131] width 16 height 16
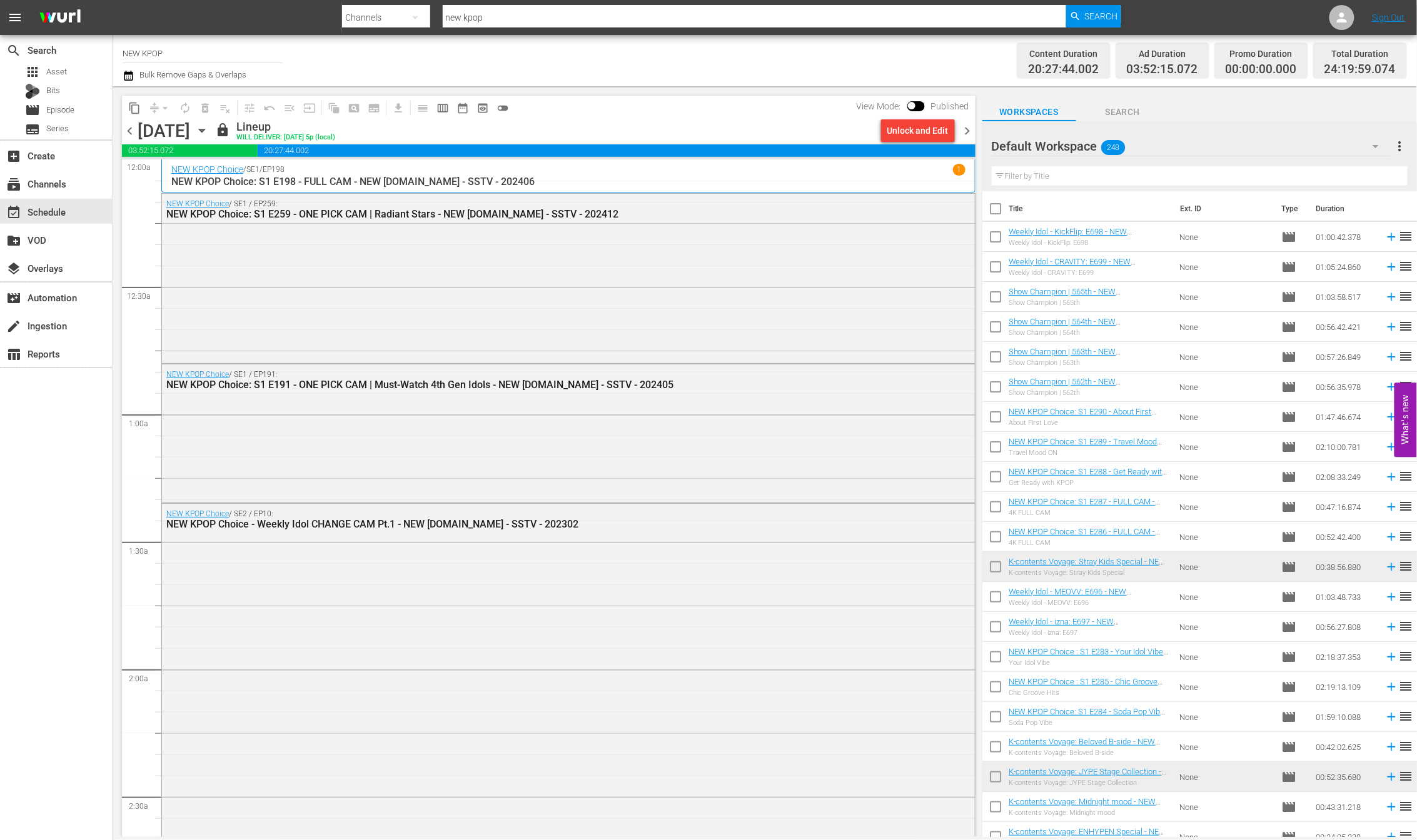
click at [966, 137] on span "chevron_right" at bounding box center [968, 131] width 16 height 16
